Goal: Task Accomplishment & Management: Complete application form

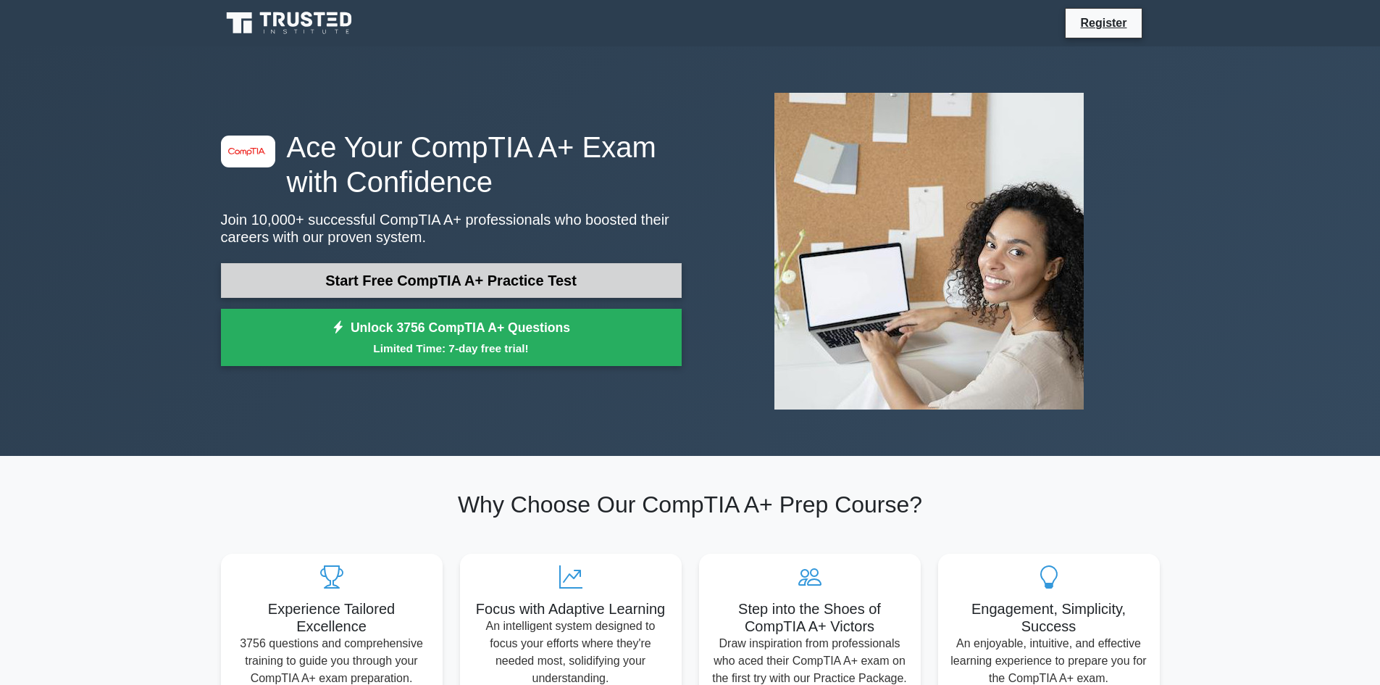
click at [456, 269] on link "Start Free CompTIA A+ Practice Test" at bounding box center [451, 280] width 461 height 35
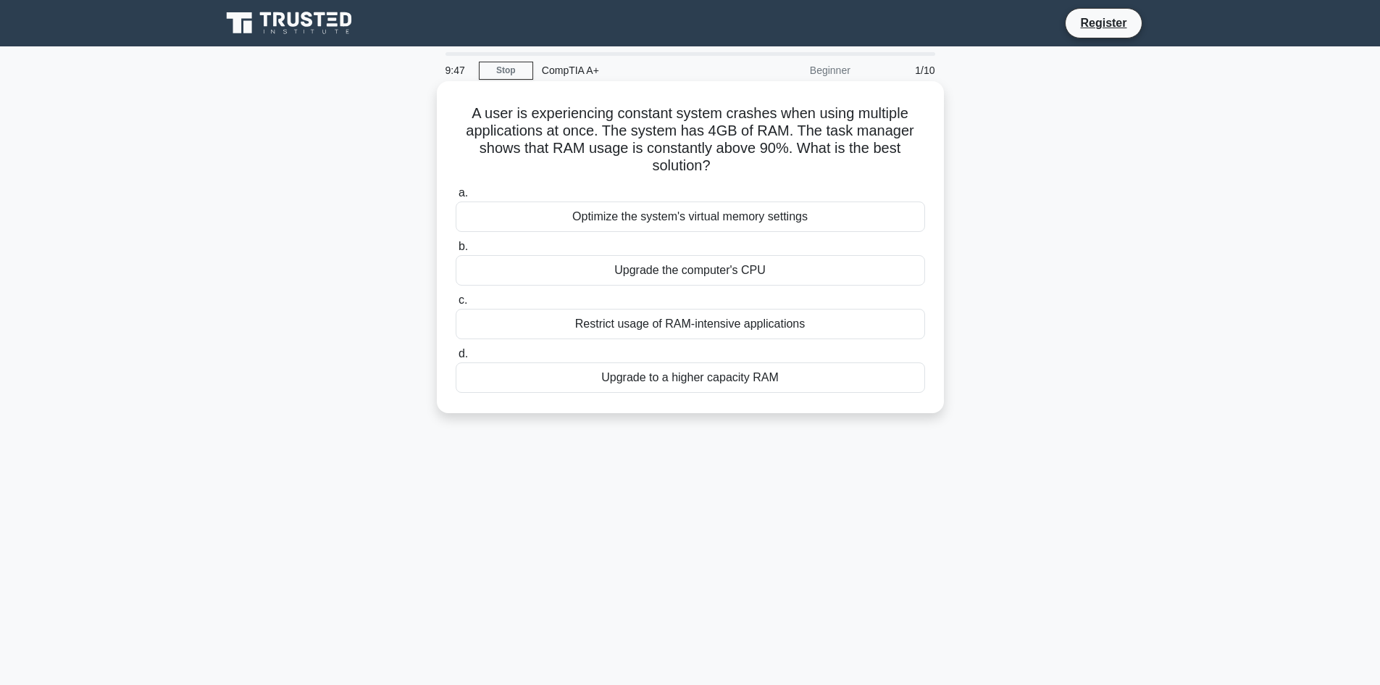
click at [611, 377] on div "Upgrade to a higher capacity RAM" at bounding box center [690, 377] width 469 height 30
click at [456, 359] on input "d. Upgrade to a higher capacity RAM" at bounding box center [456, 353] width 0 height 9
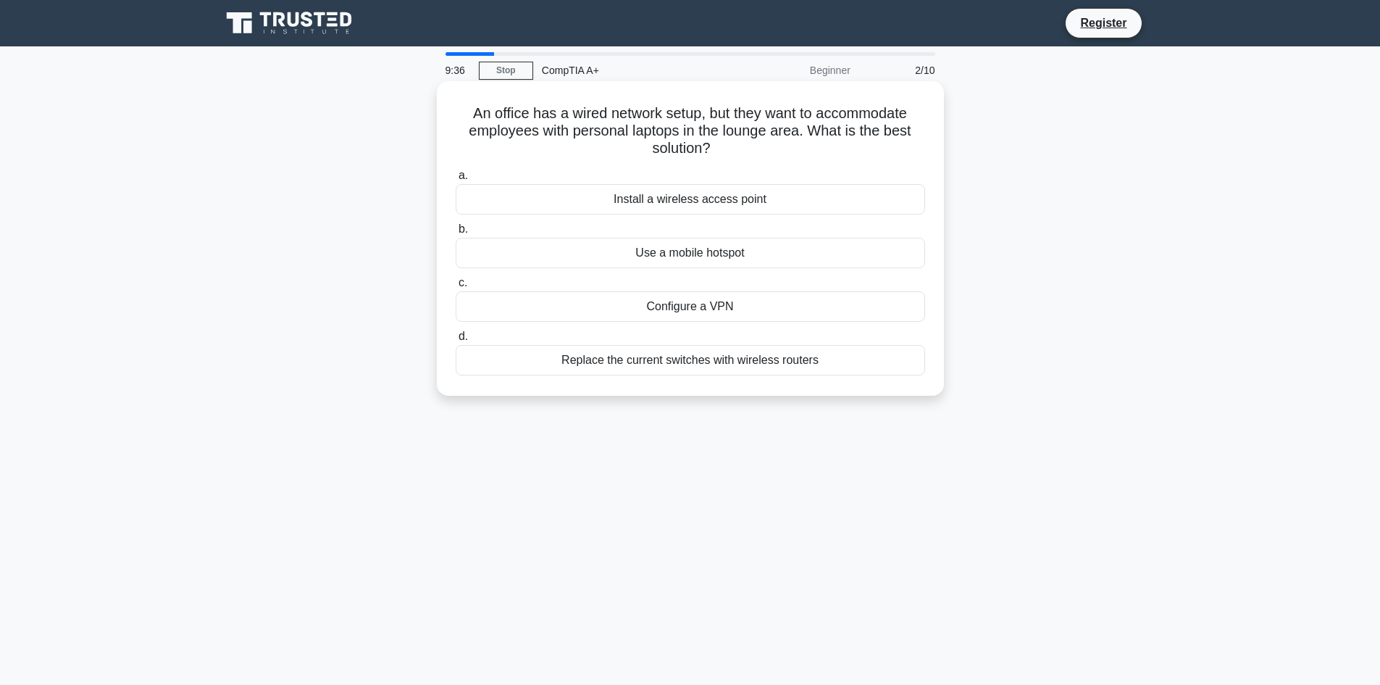
click at [706, 196] on div "Install a wireless access point" at bounding box center [690, 199] width 469 height 30
click at [456, 180] on input "a. Install a wireless access point" at bounding box center [456, 175] width 0 height 9
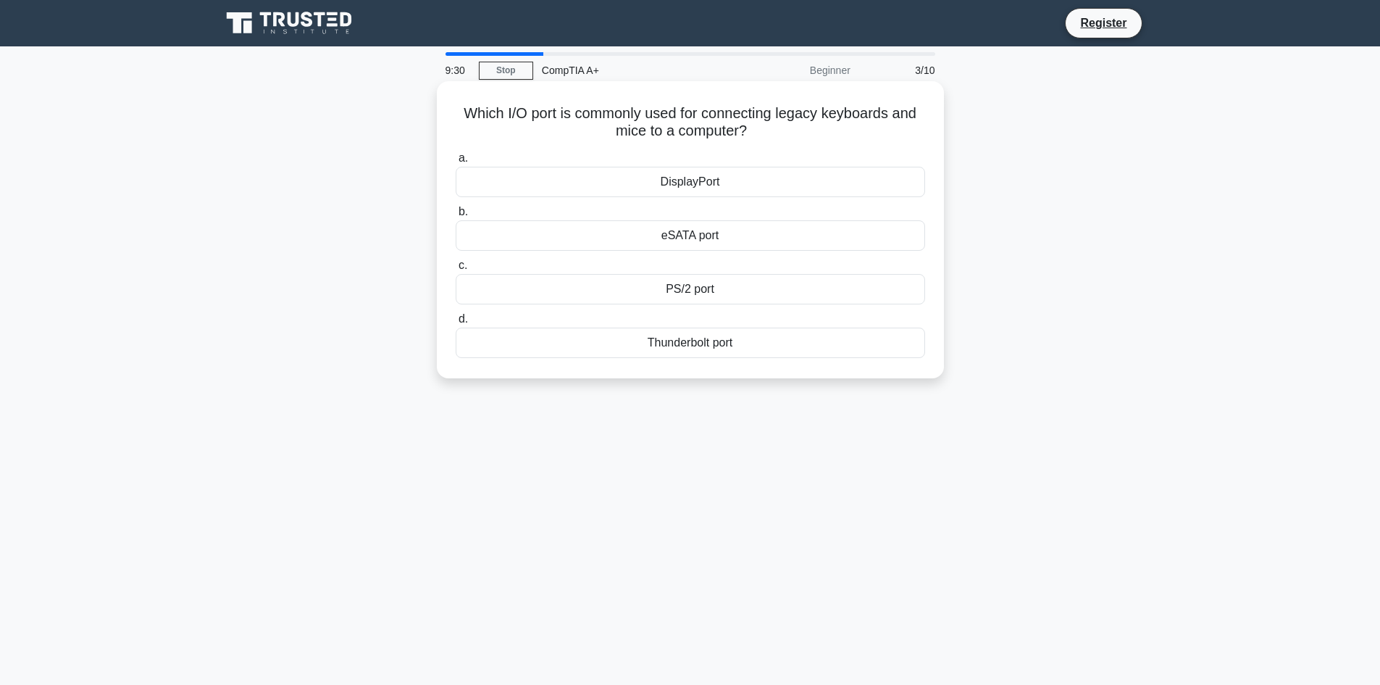
click at [713, 289] on div "PS/2 port" at bounding box center [690, 289] width 469 height 30
click at [456, 270] on input "c. PS/2 port" at bounding box center [456, 265] width 0 height 9
click at [719, 304] on div "Turn off display" at bounding box center [690, 289] width 469 height 30
click at [456, 270] on input "c. Turn off display" at bounding box center [456, 265] width 0 height 9
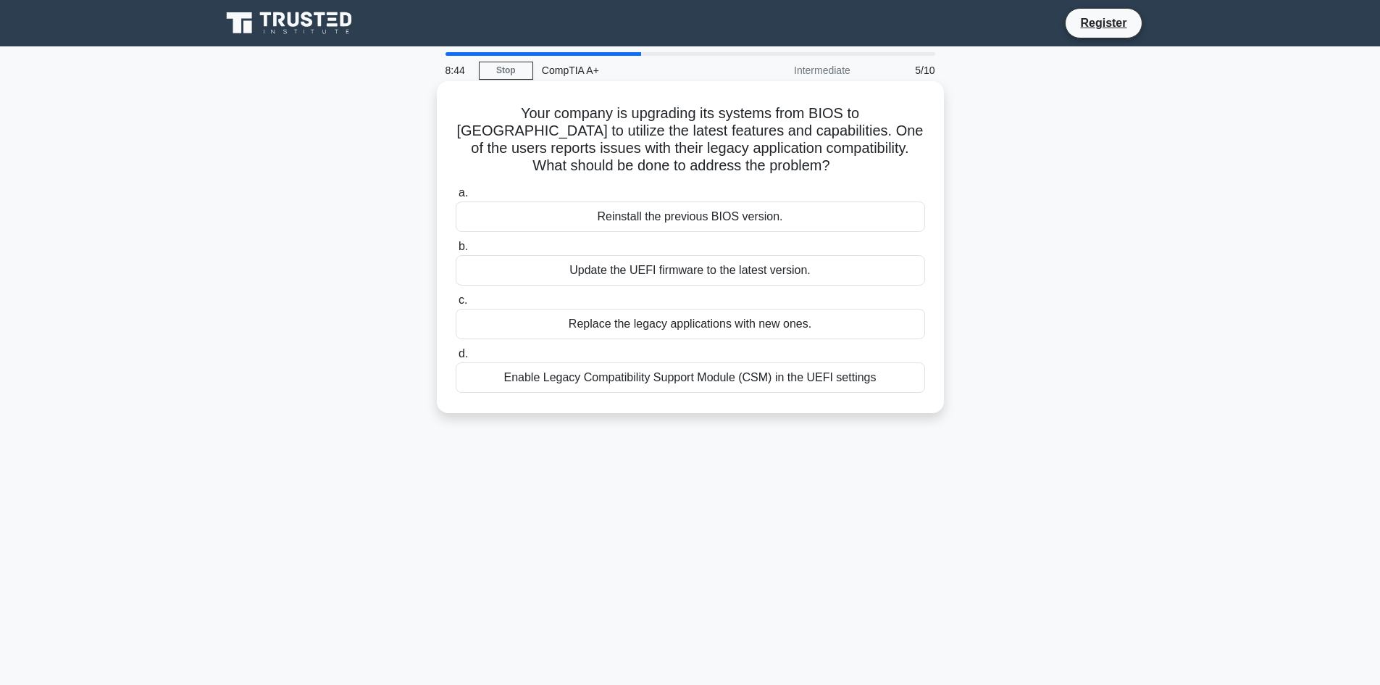
click at [672, 380] on div "Enable Legacy Compatibility Support Module (CSM) in the UEFI settings" at bounding box center [690, 377] width 469 height 30
click at [456, 359] on input "d. Enable Legacy Compatibility Support Module (CSM) in the UEFI settings" at bounding box center [456, 353] width 0 height 9
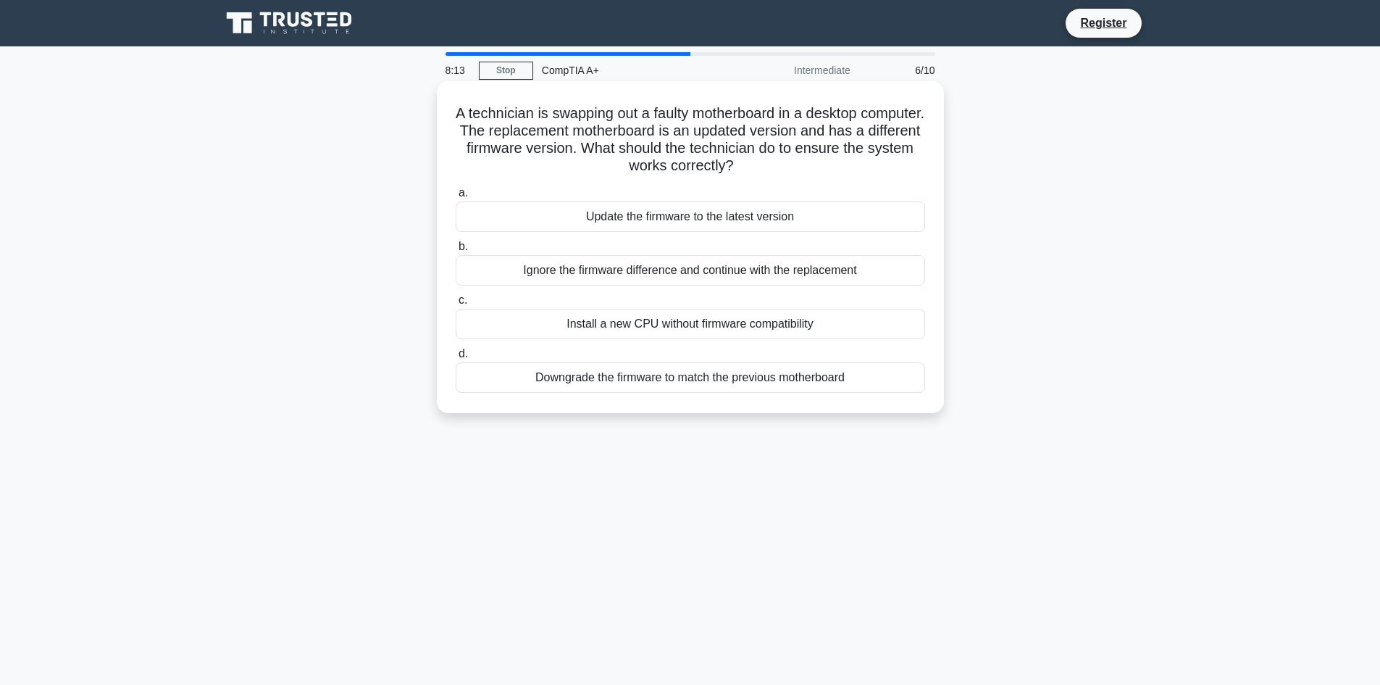
click at [674, 377] on div "Downgrade the firmware to match the previous motherboard" at bounding box center [690, 377] width 469 height 30
click at [456, 359] on input "d. Downgrade the firmware to match the previous motherboard" at bounding box center [456, 353] width 0 height 9
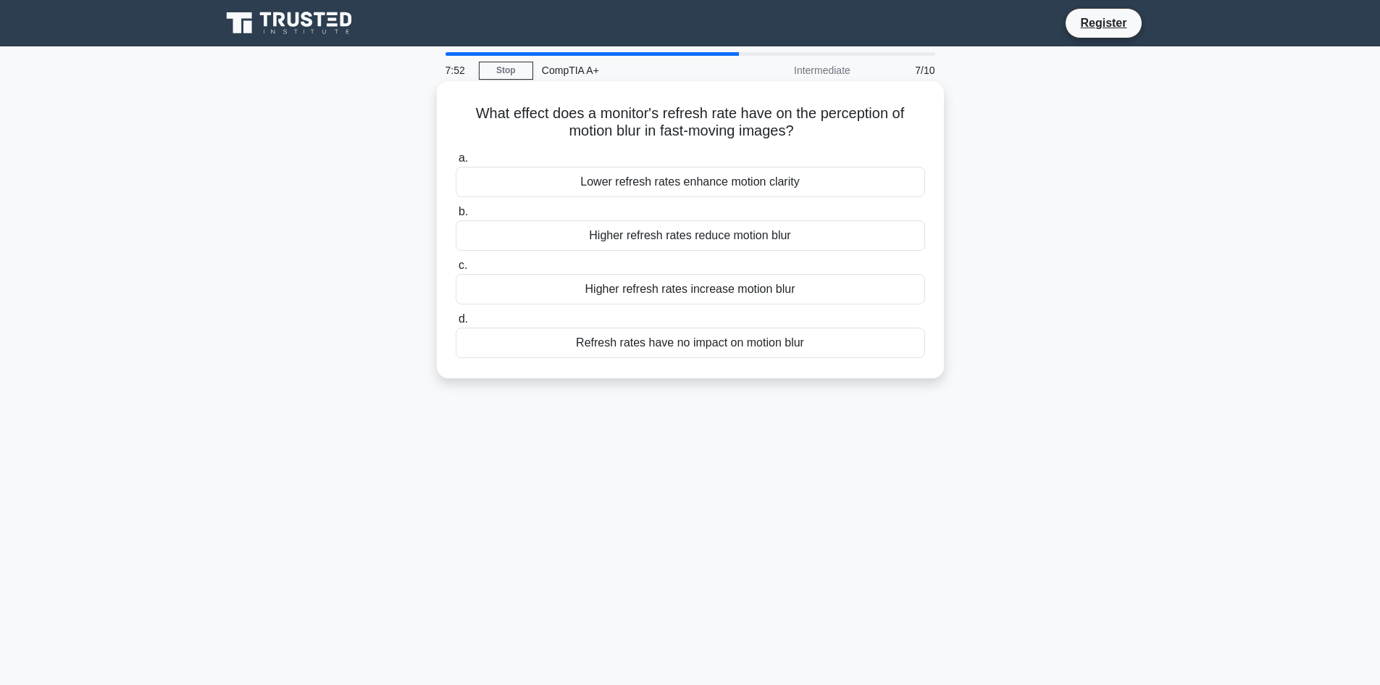
click at [664, 236] on div "Higher refresh rates reduce motion blur" at bounding box center [690, 235] width 469 height 30
click at [456, 217] on input "b. Higher refresh rates reduce motion blur" at bounding box center [456, 211] width 0 height 9
click at [695, 345] on div "Replace the CMOS battery" at bounding box center [690, 342] width 469 height 30
click at [456, 324] on input "d. Replace the CMOS battery" at bounding box center [456, 318] width 0 height 9
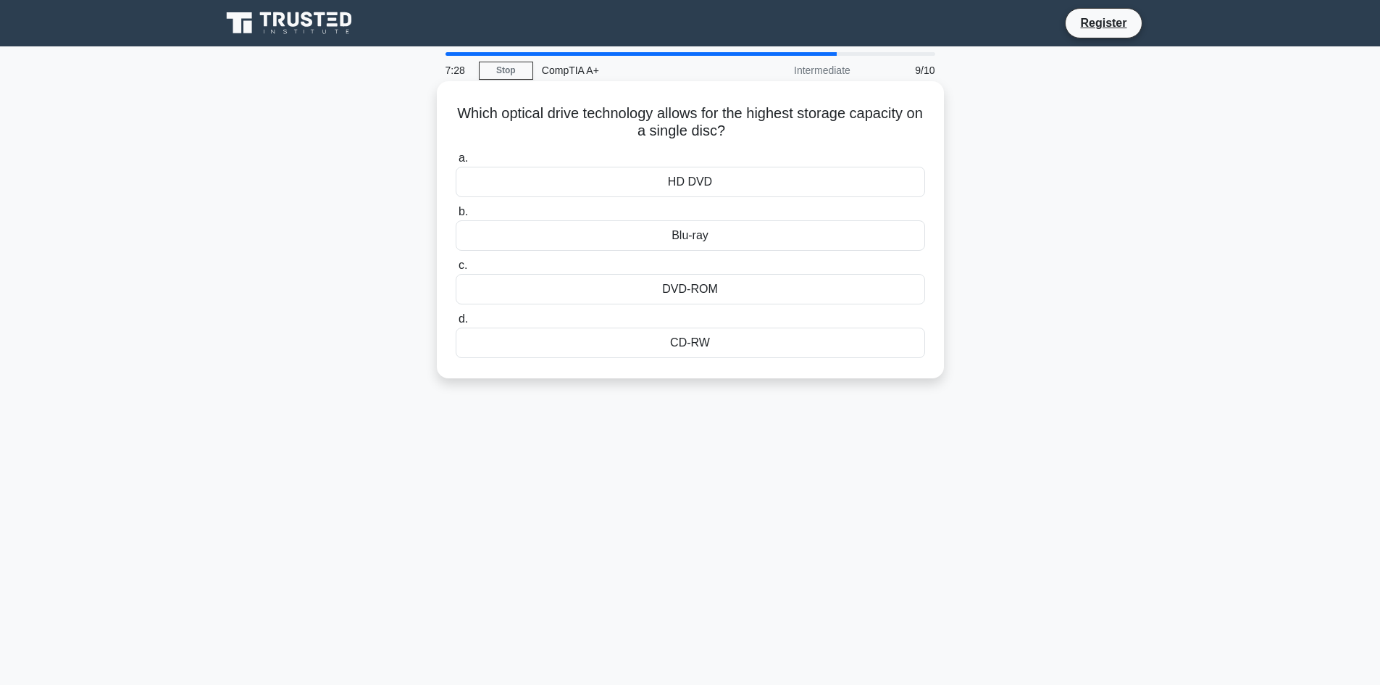
click at [703, 235] on div "Blu-ray" at bounding box center [690, 235] width 469 height 30
click at [456, 217] on input "b. Blu-ray" at bounding box center [456, 211] width 0 height 9
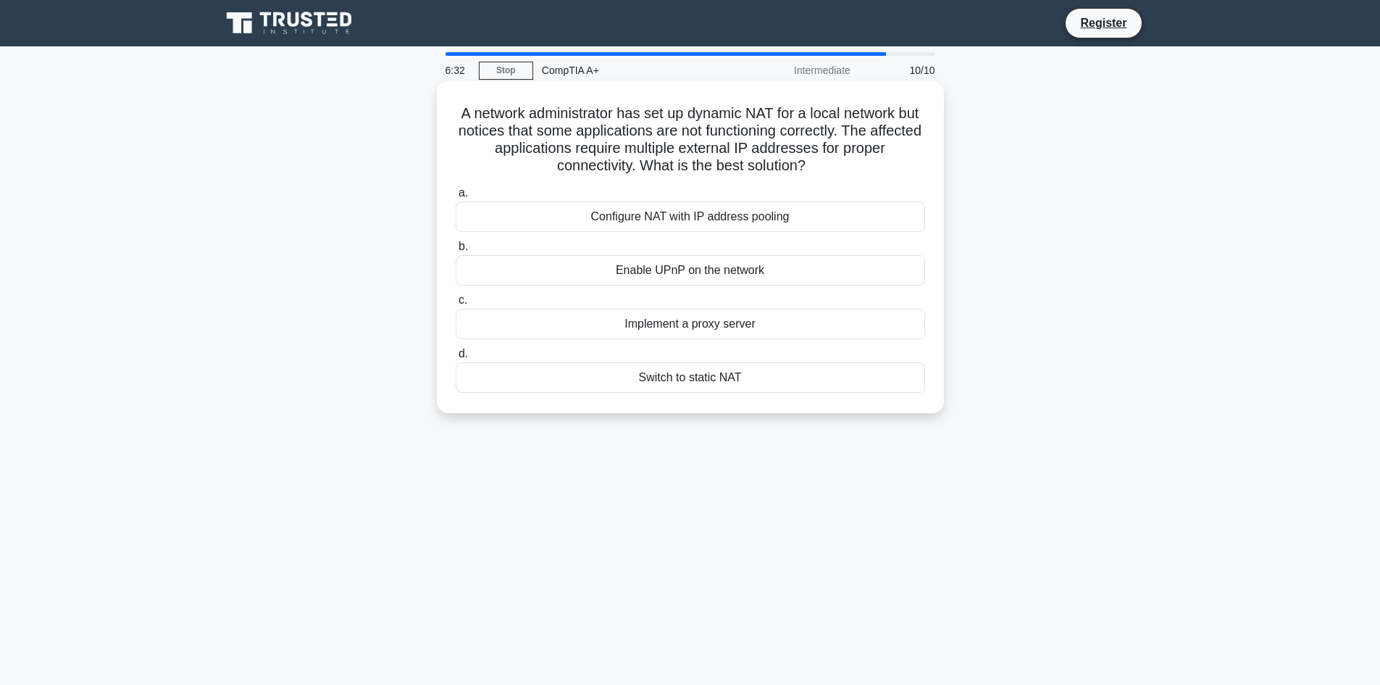
click at [706, 216] on div "Configure NAT with IP address pooling" at bounding box center [690, 216] width 469 height 30
click at [456, 198] on input "a. Configure NAT with IP address pooling" at bounding box center [456, 192] width 0 height 9
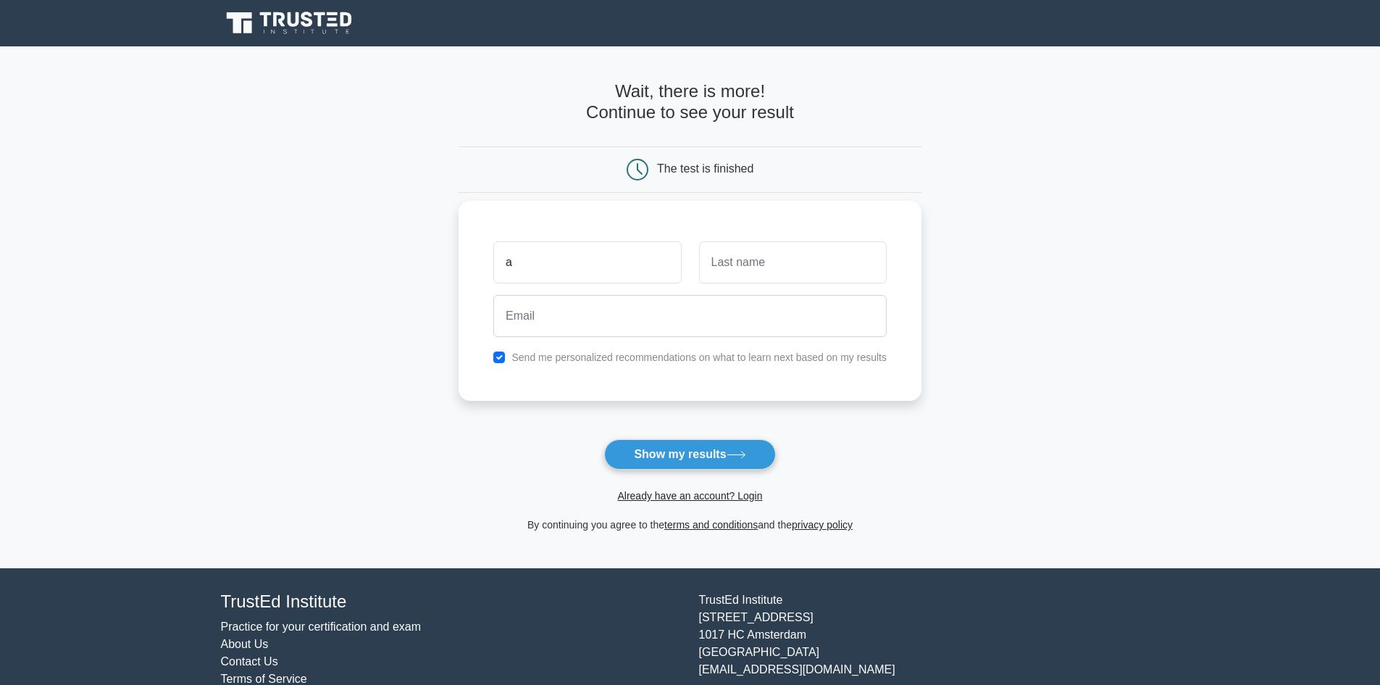
type input "a"
click at [780, 250] on input "text" at bounding box center [793, 262] width 188 height 42
type input "b"
click at [552, 316] on input "email" at bounding box center [689, 316] width 393 height 42
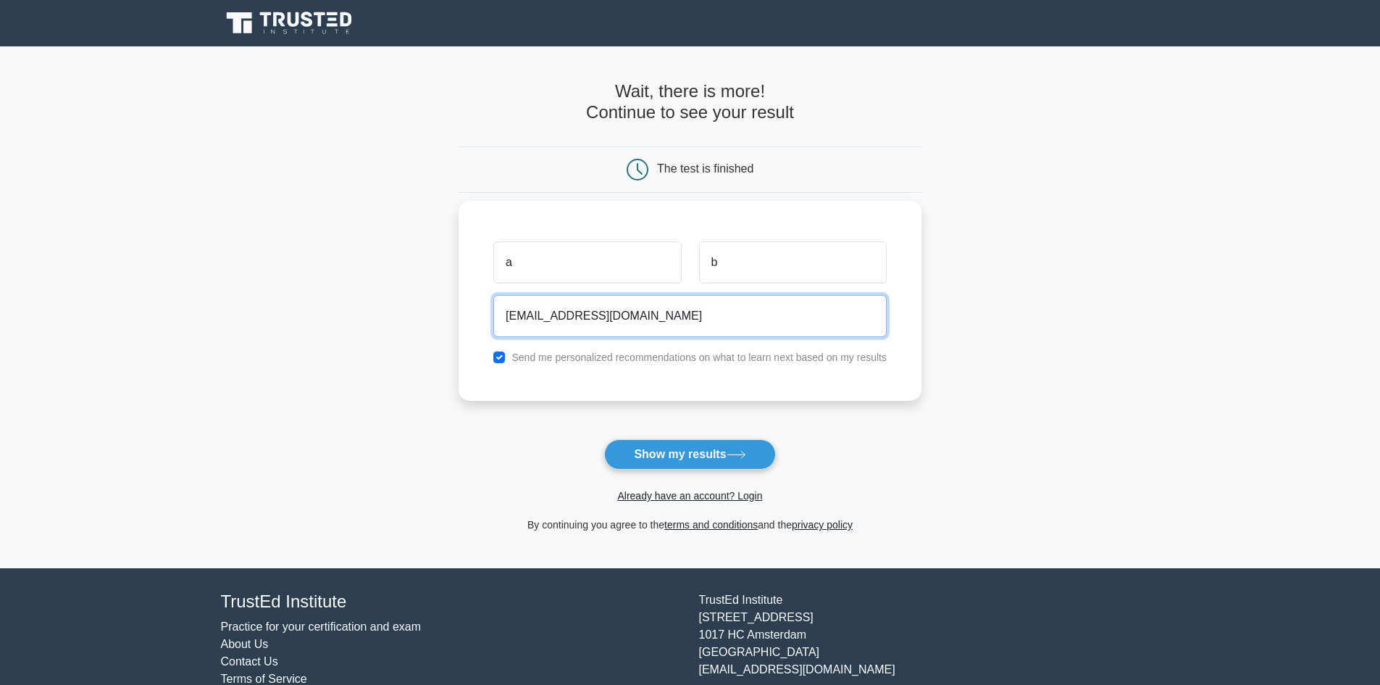
type input "abc@mail.com"
click at [506, 358] on div "Send me personalized recommendations on what to learn next based on my results" at bounding box center [690, 356] width 411 height 17
click at [500, 363] on input "checkbox" at bounding box center [499, 357] width 12 height 12
checkbox input "false"
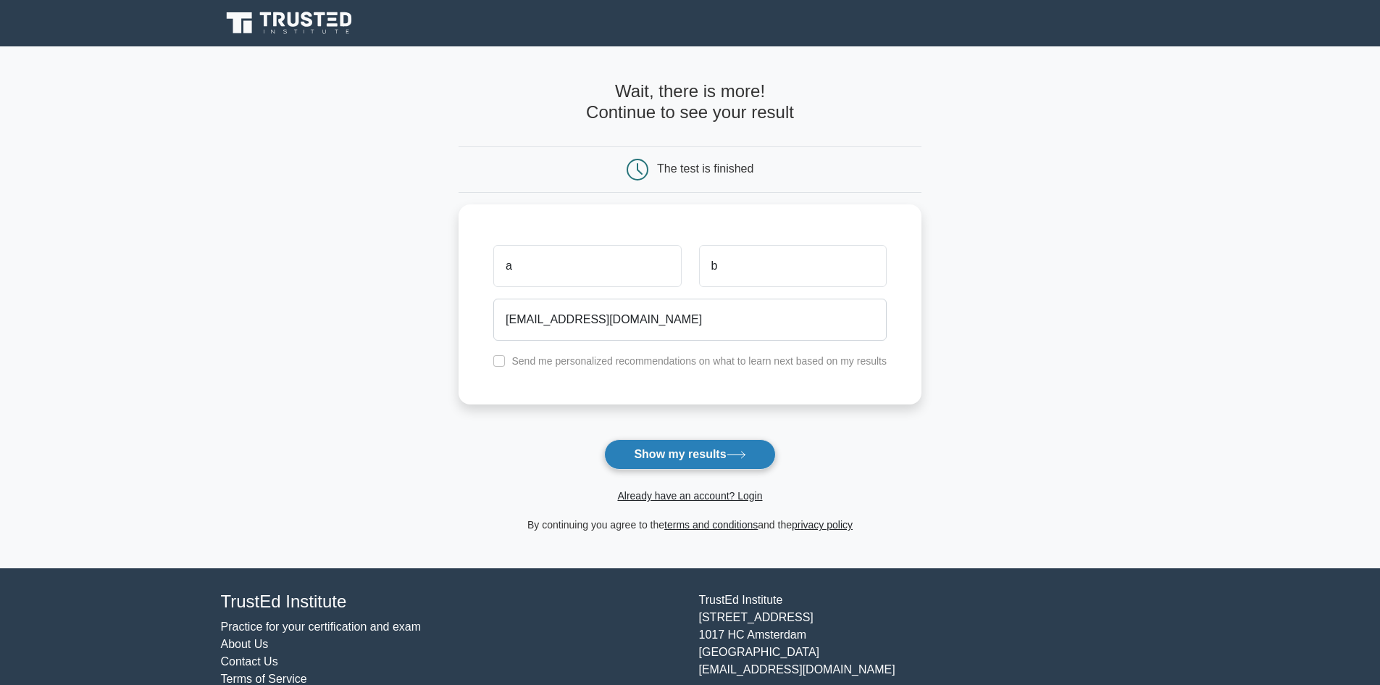
click at [704, 462] on button "Show my results" at bounding box center [689, 454] width 171 height 30
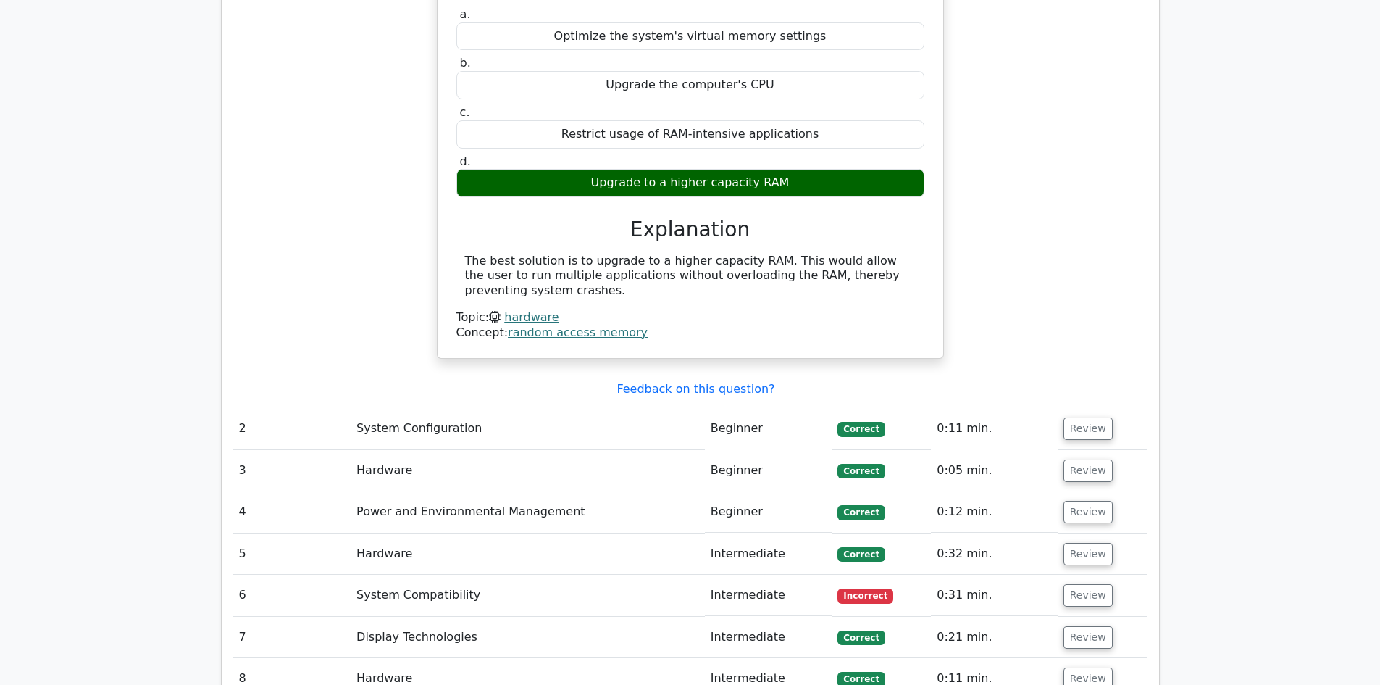
scroll to position [1594, 0]
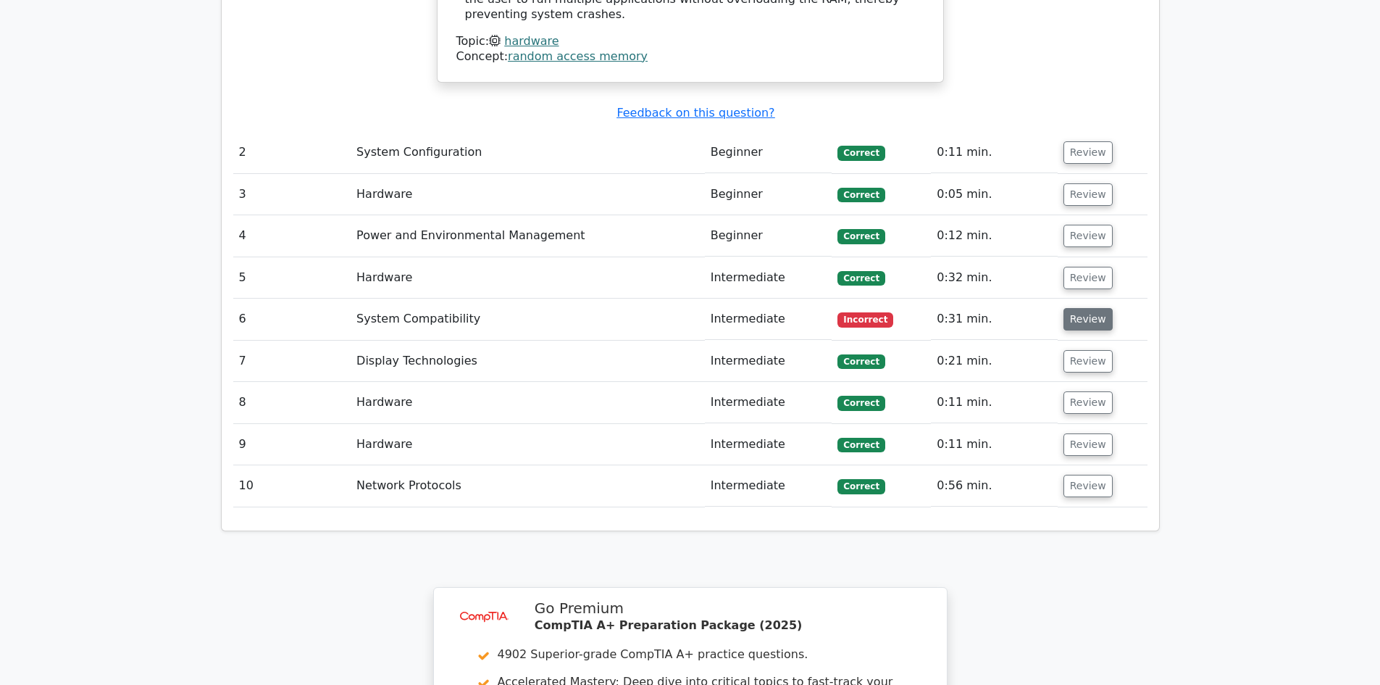
click at [1093, 308] on button "Review" at bounding box center [1087, 319] width 49 height 22
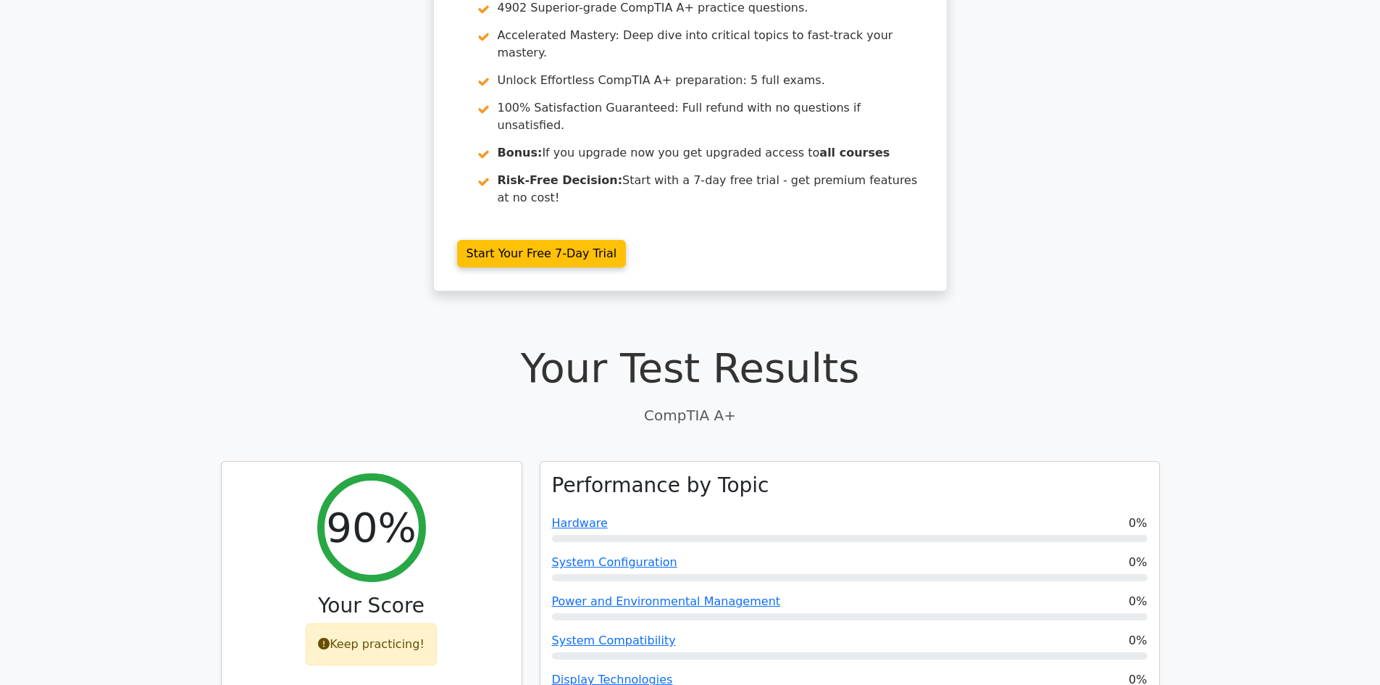
scroll to position [0, 0]
